Goal: Find specific page/section: Find specific page/section

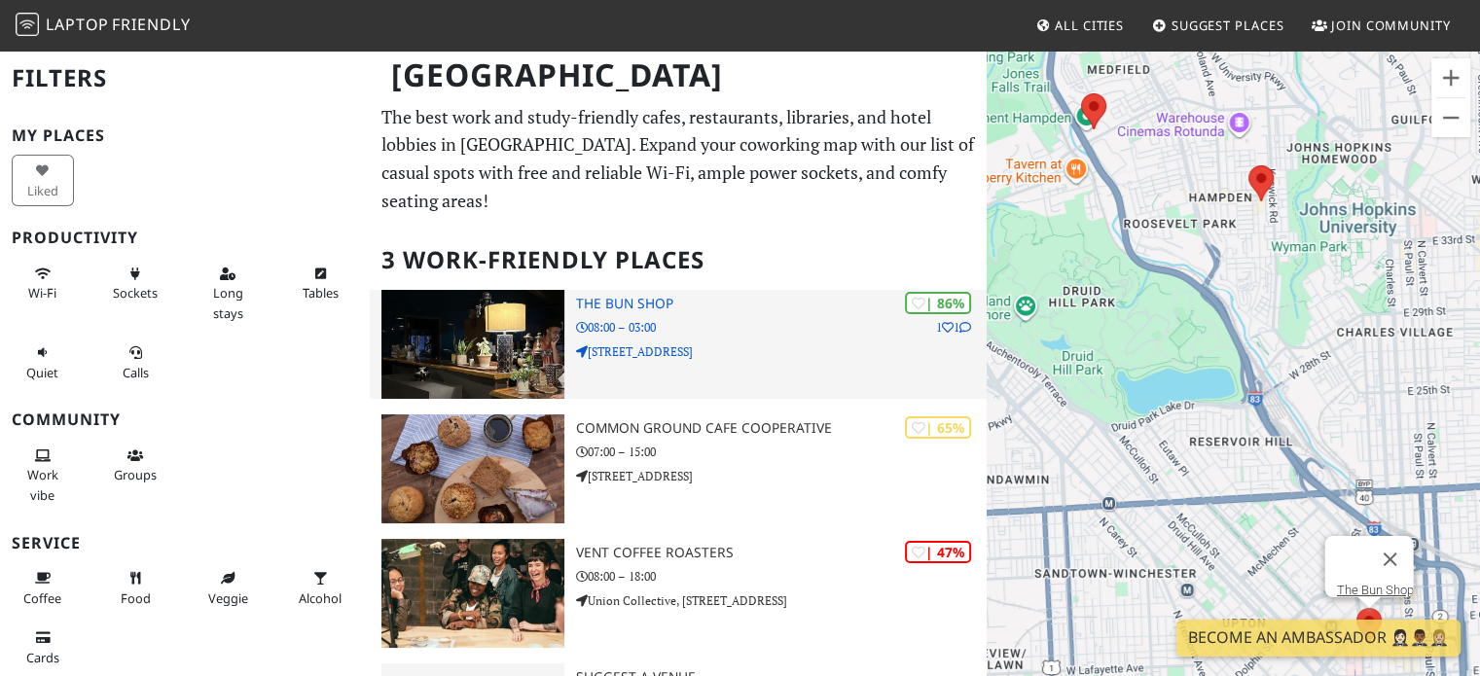
click at [611, 315] on div "| 86% 1 1 The Bun Shop 08:00 – 03:00 239 W Read St" at bounding box center [782, 344] width 412 height 109
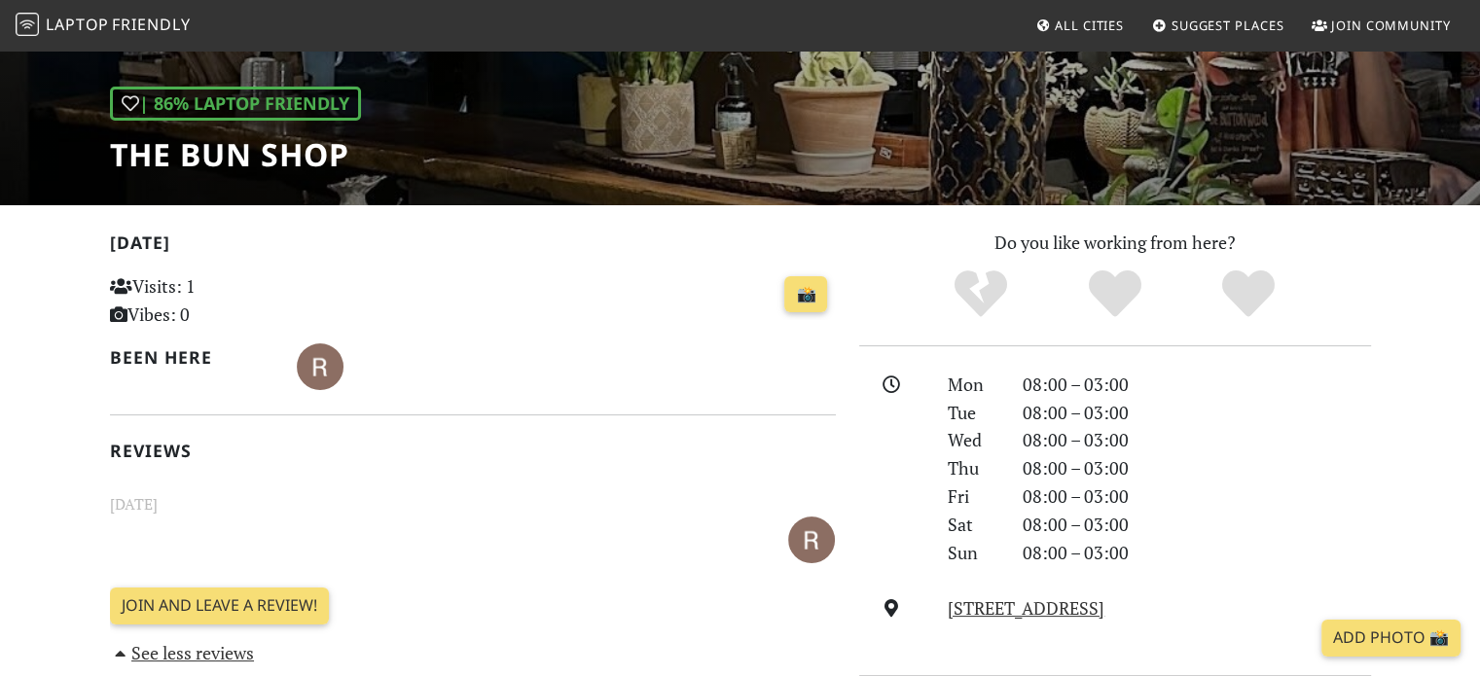
scroll to position [292, 0]
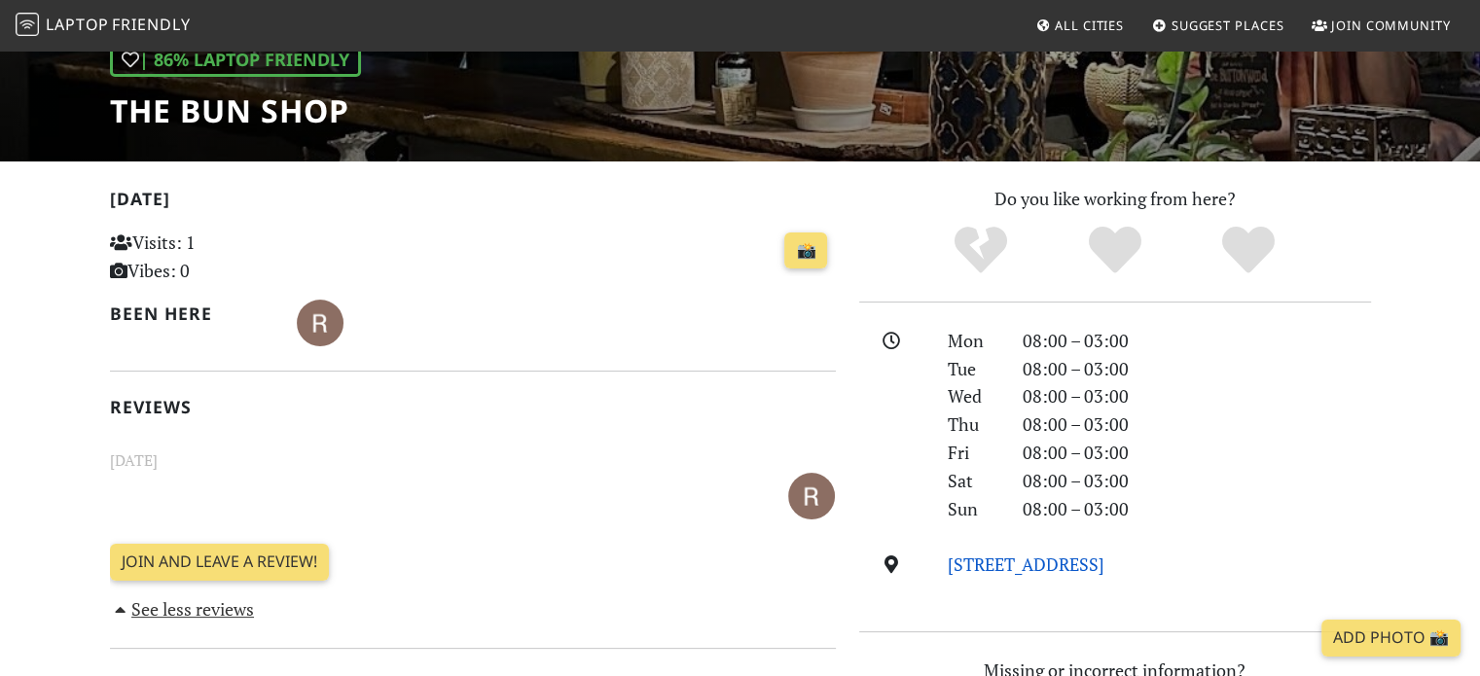
click at [1031, 565] on link "239 W Read St, 21201, Baltimore" at bounding box center [1026, 564] width 157 height 23
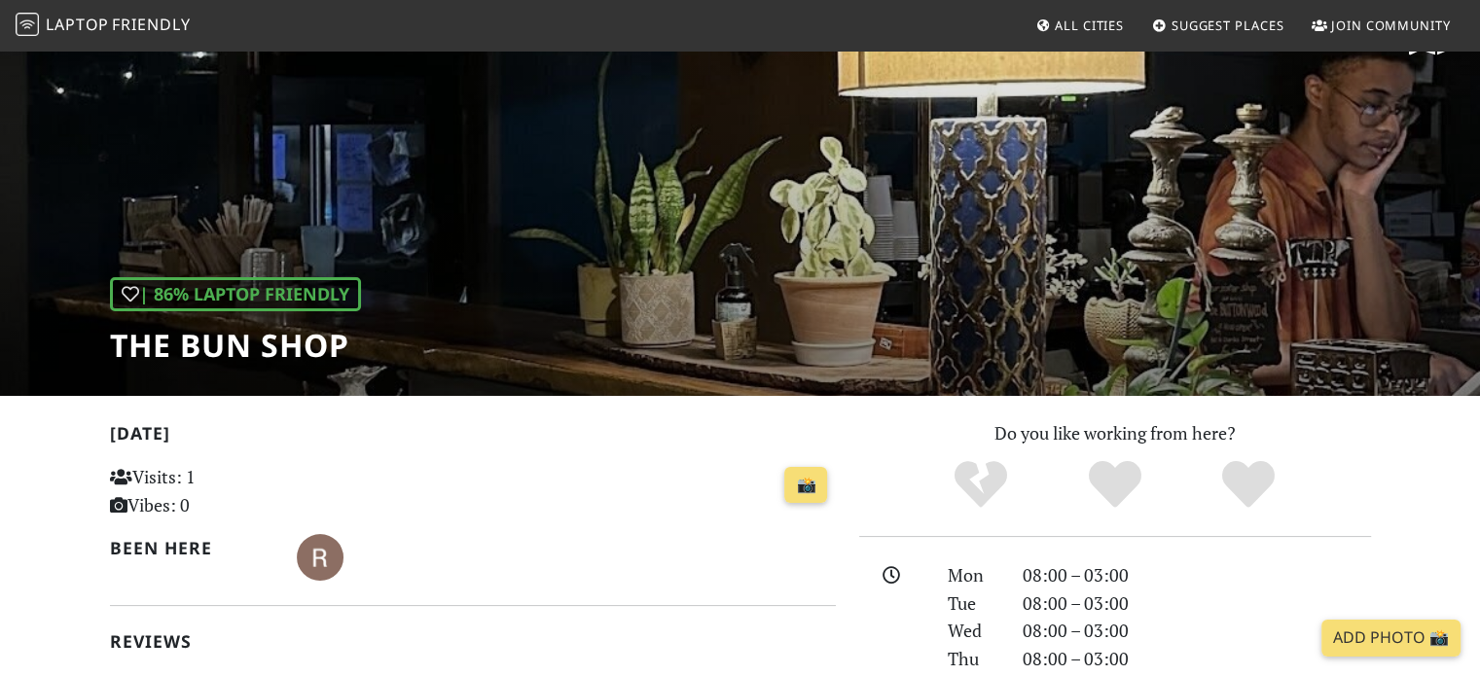
scroll to position [0, 0]
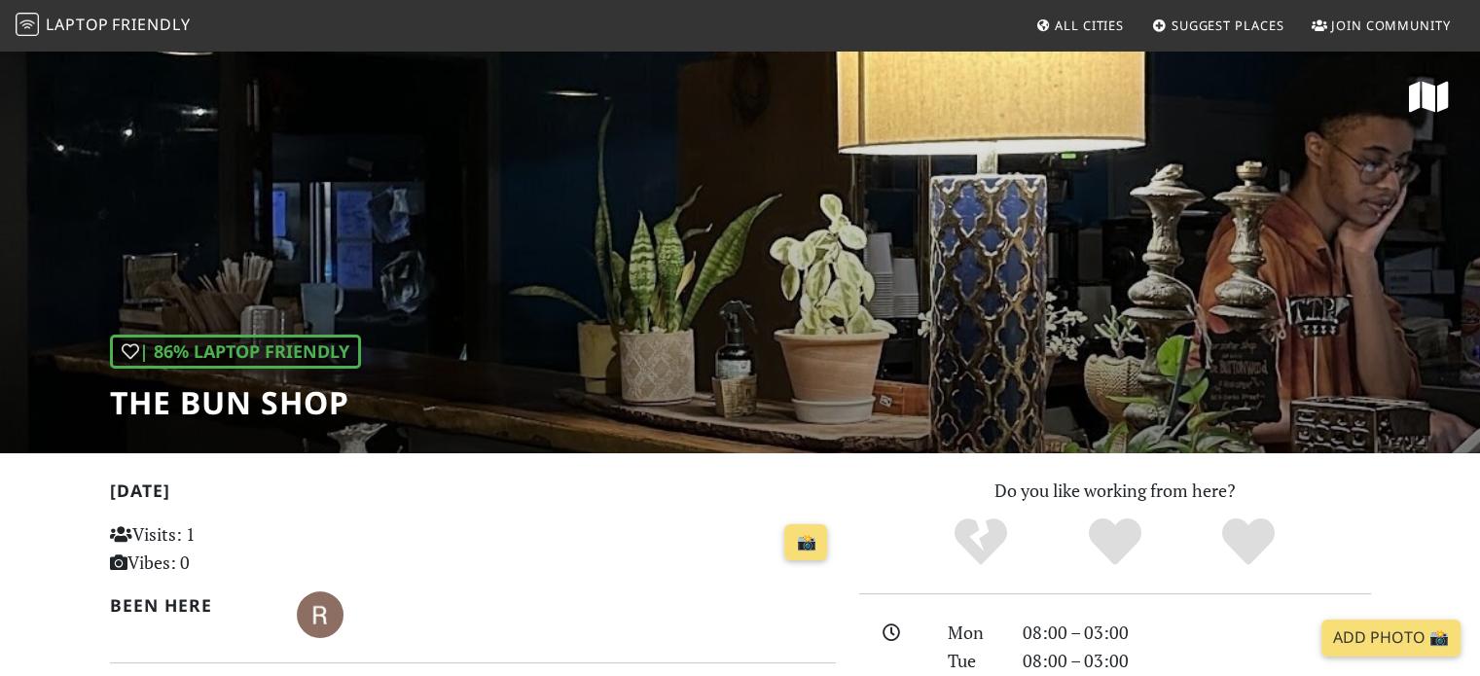
click at [79, 19] on span "Laptop" at bounding box center [77, 24] width 63 height 21
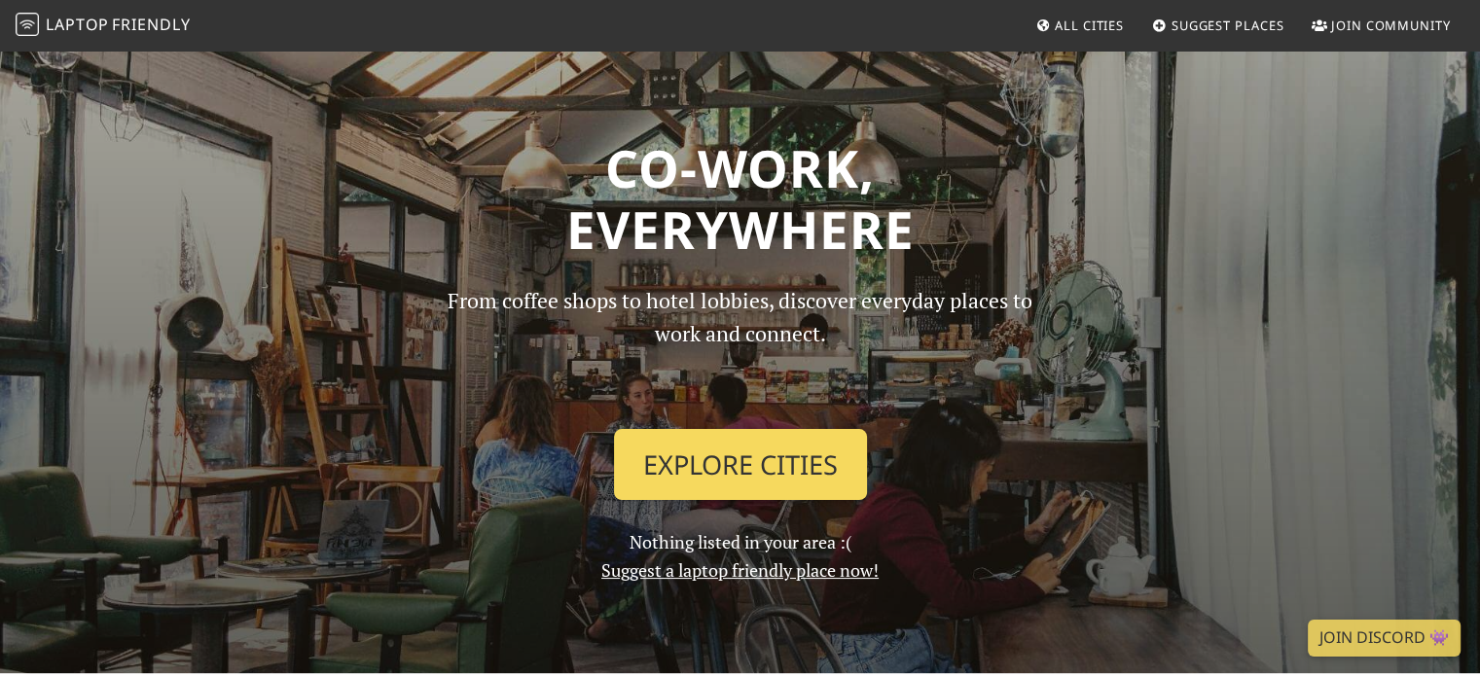
click at [736, 471] on link "Explore Cities" at bounding box center [740, 465] width 253 height 72
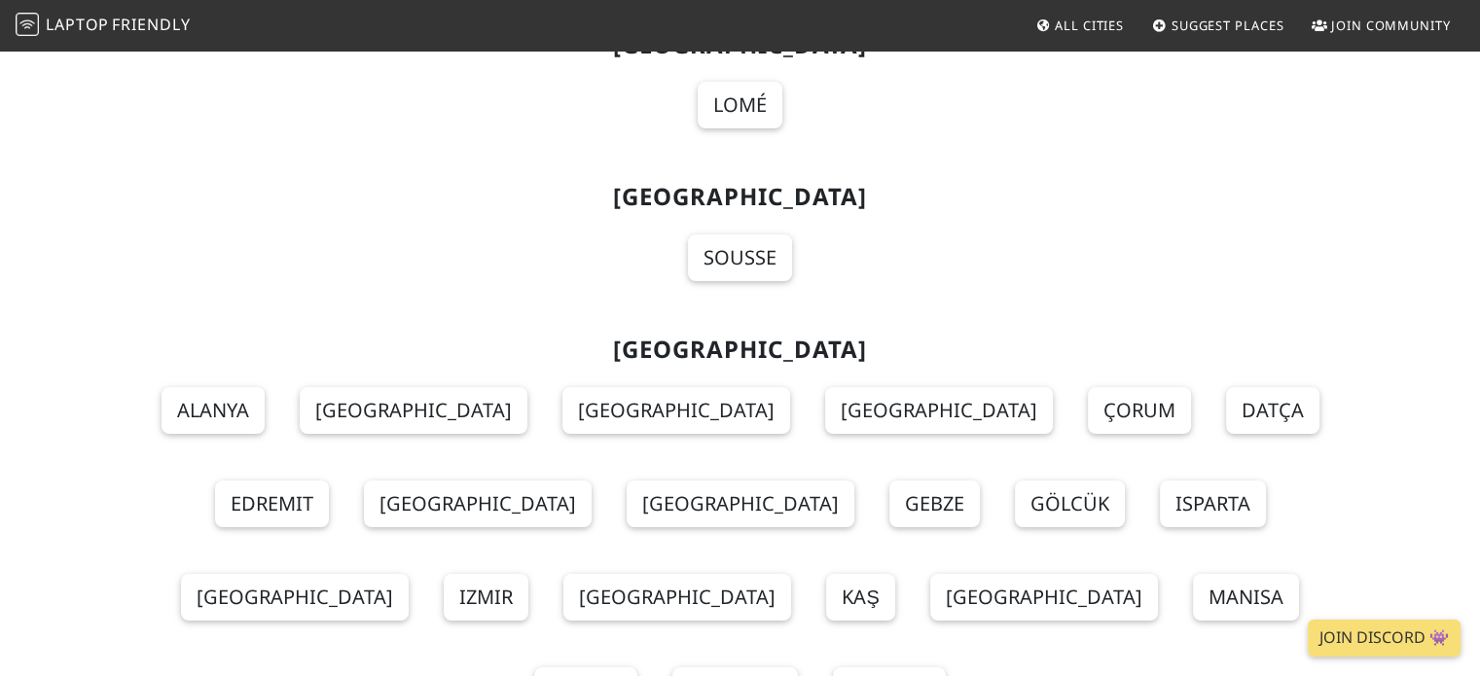
scroll to position [21685, 0]
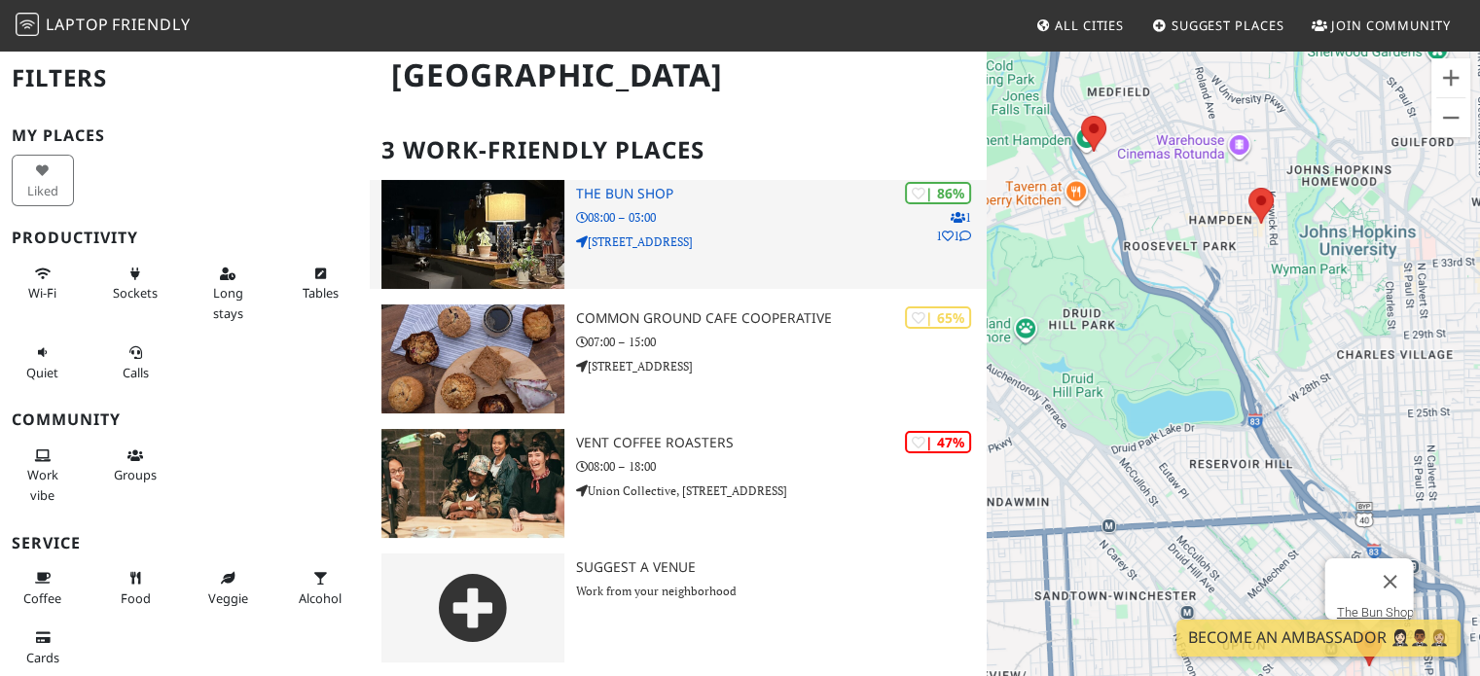
scroll to position [111, 0]
